Goal: Transaction & Acquisition: Purchase product/service

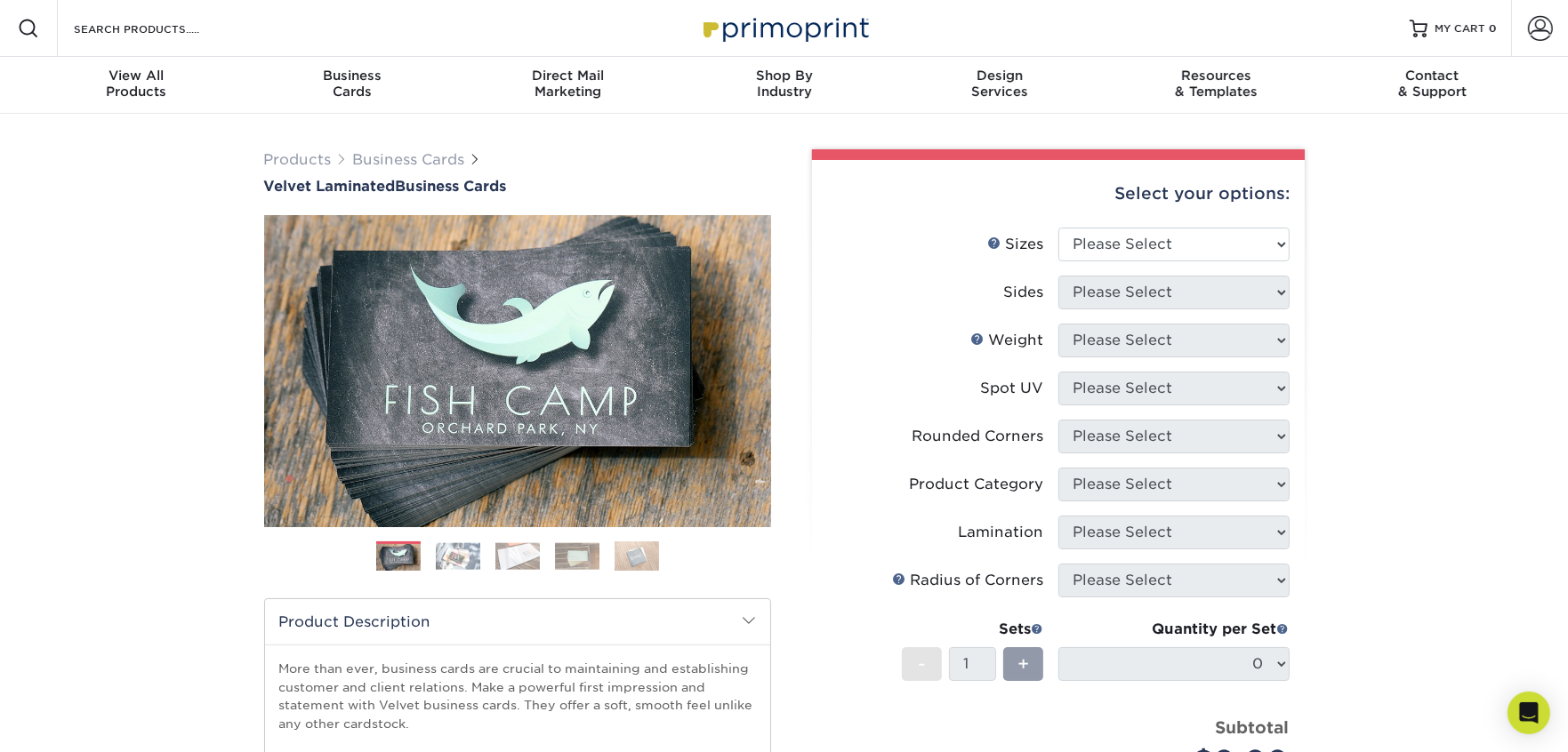
scroll to position [414, 0]
click at [1227, 248] on select "Please Select 1.5" x 3.5" - Mini 1.75" x 3.5" - Mini 2" x 2" - Square 2" x 3" -…" at bounding box center [1175, 244] width 231 height 34
select select "2.00x3.50"
click at [1059, 228] on select "Please Select 1.5" x 3.5" - Mini 1.75" x 3.5" - Mini 2" x 2" - Square 2" x 3" -…" at bounding box center [1175, 244] width 231 height 34
click at [1219, 285] on select "Please Select Print Both Sides Print Front Only" at bounding box center [1175, 292] width 231 height 34
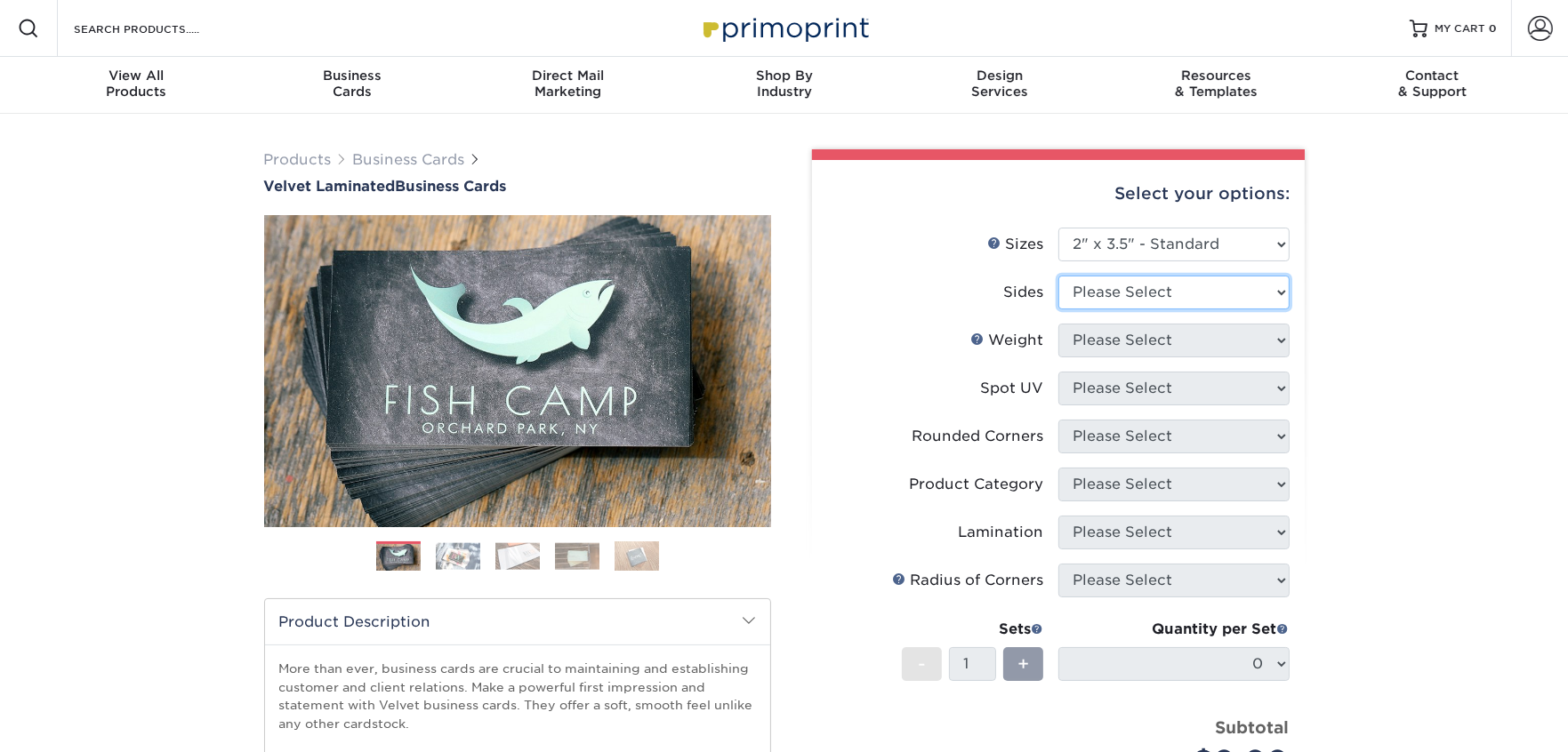
select select "13abbda7-1d64-4f25-8bb2-c179b224825d"
click at [1059, 276] on select "Please Select Print Both Sides Print Front Only" at bounding box center [1175, 292] width 231 height 34
click at [1269, 335] on select "Please Select 16PT" at bounding box center [1175, 340] width 231 height 34
select select "16PT"
click at [1059, 324] on select "Please Select 16PT" at bounding box center [1175, 340] width 231 height 34
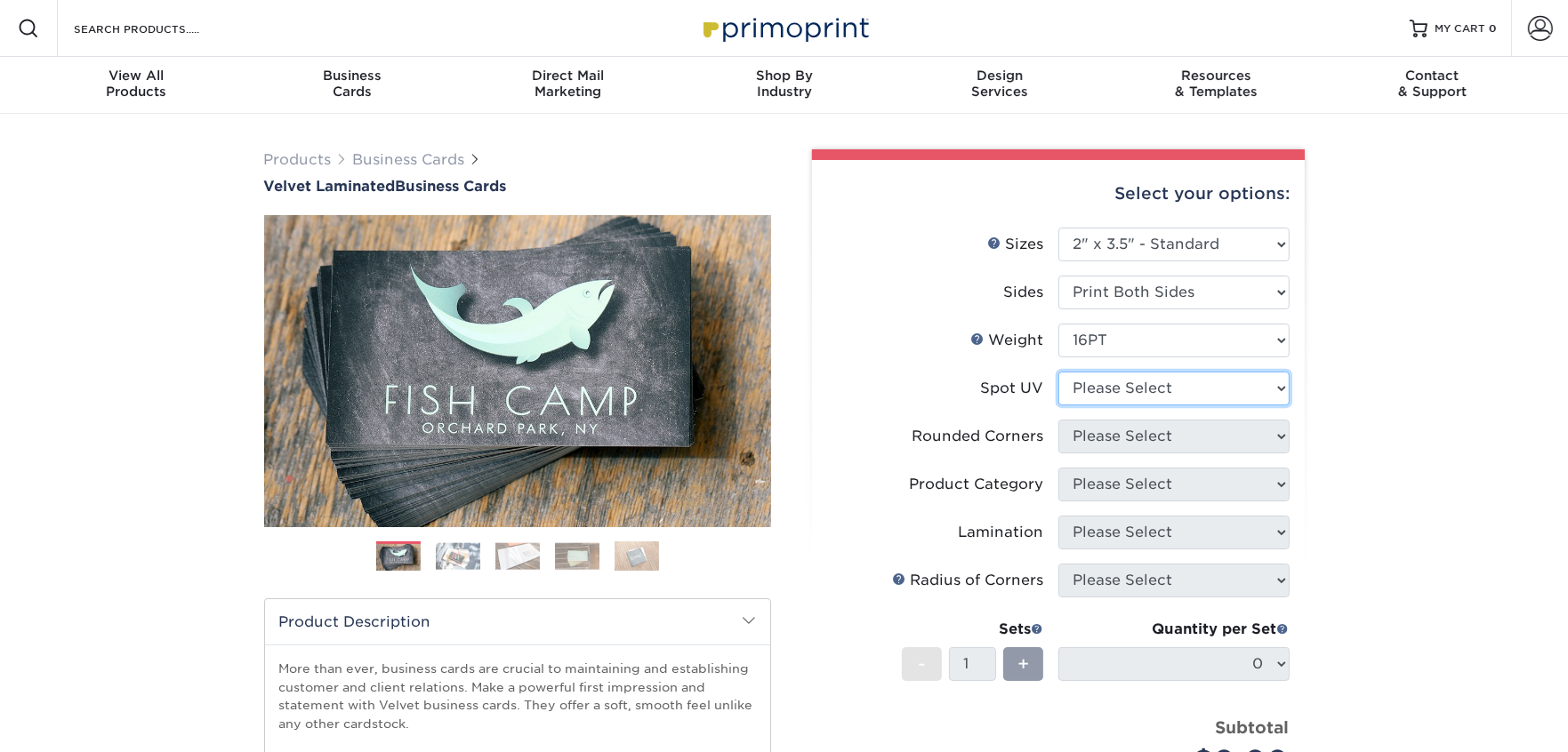
click at [1255, 384] on select "Please Select No Spot UV Front and Back (Both Sides) Front Only Back Only" at bounding box center [1175, 388] width 231 height 34
select select "3"
click at [1059, 371] on select "Please Select No Spot UV Front and Back (Both Sides) Front Only Back Only" at bounding box center [1175, 388] width 231 height 34
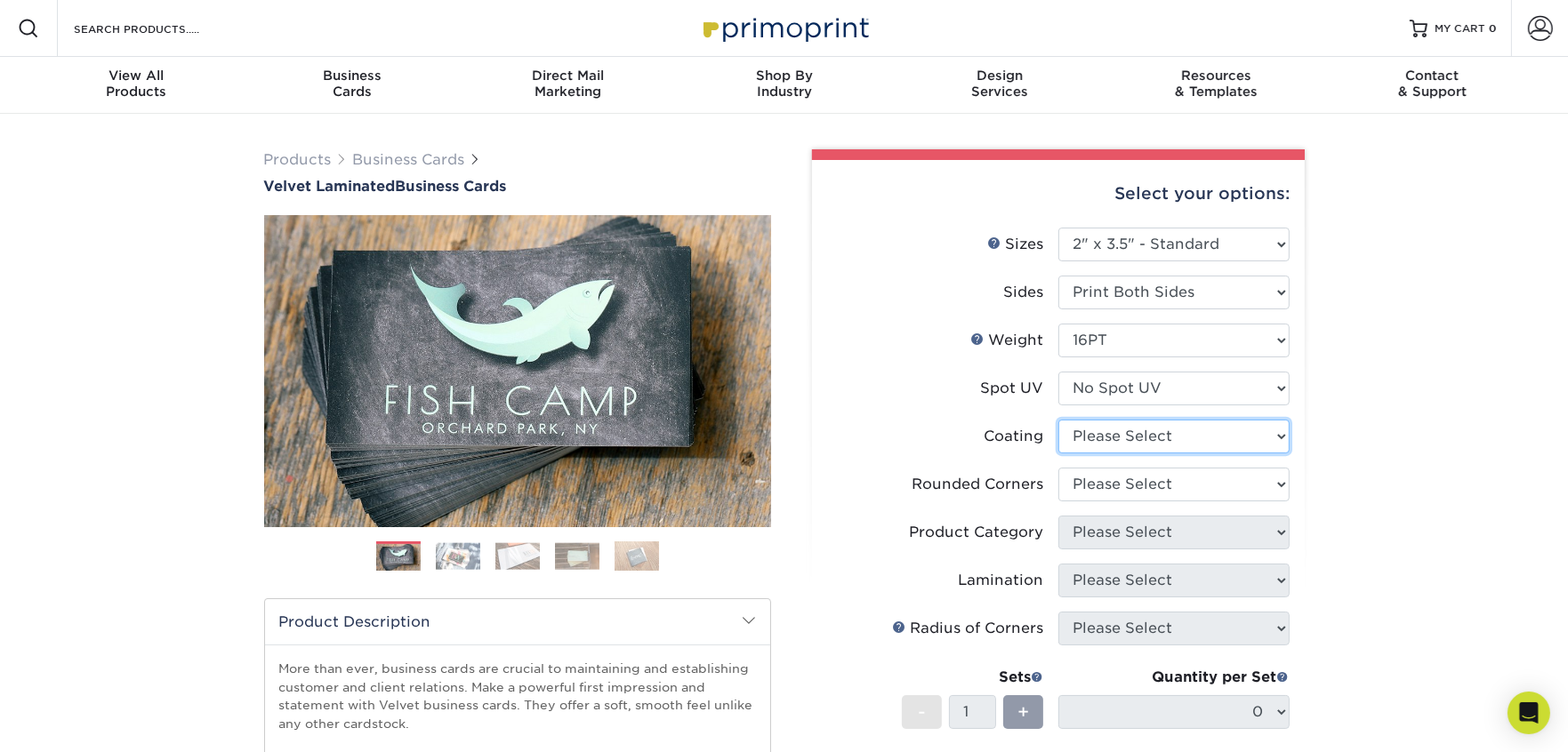
click at [1226, 440] on select at bounding box center [1175, 436] width 231 height 34
click at [1059, 420] on select at bounding box center [1175, 436] width 231 height 34
drag, startPoint x: 1243, startPoint y: 439, endPoint x: 1288, endPoint y: 432, distance: 45.5
click at [1288, 432] on select at bounding box center [1175, 436] width 231 height 34
click at [1344, 413] on div "Products Business Cards Velvet Laminated Business Cards Previous Next" at bounding box center [784, 605] width 1568 height 981
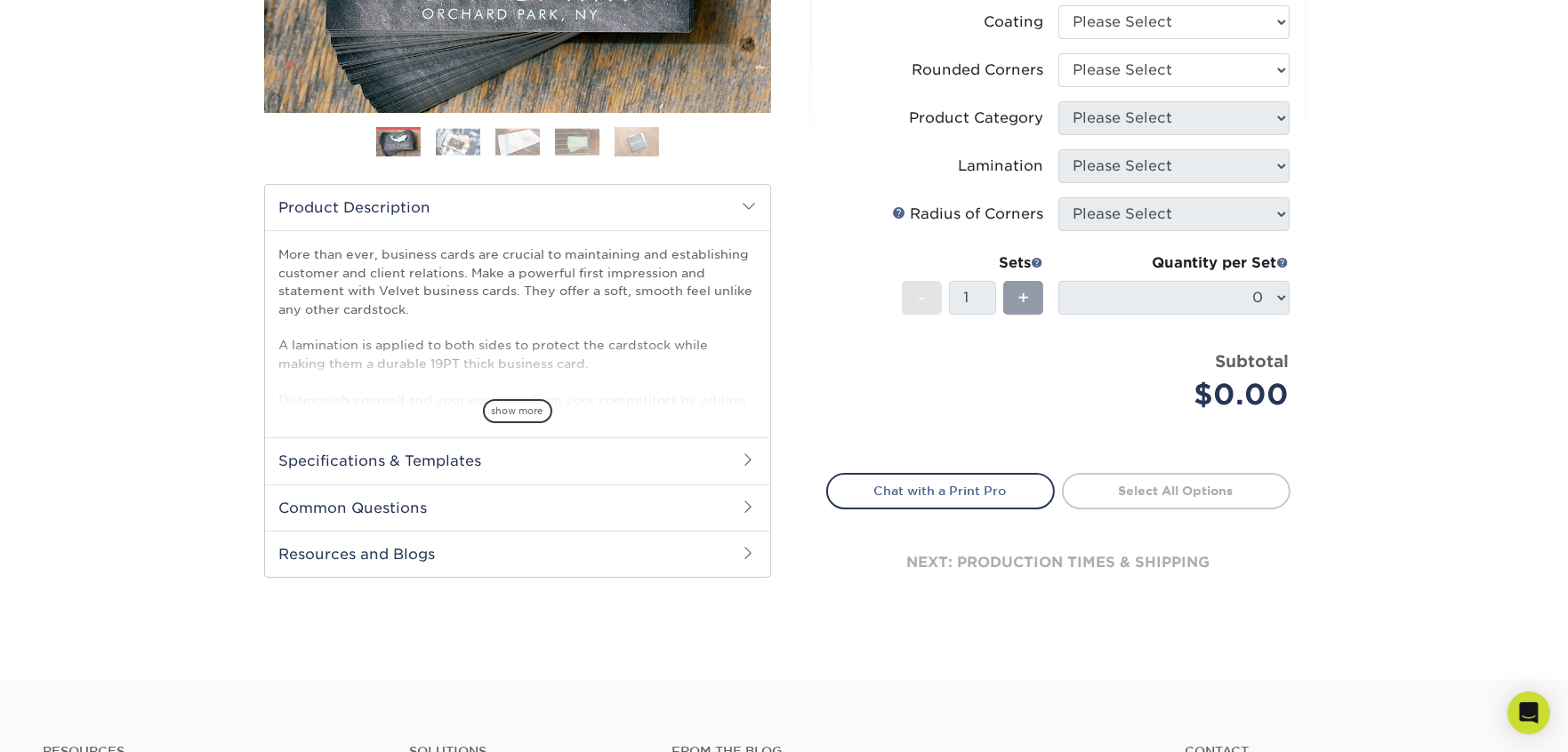
scroll to position [829, 0]
